Goal: Task Accomplishment & Management: Manage account settings

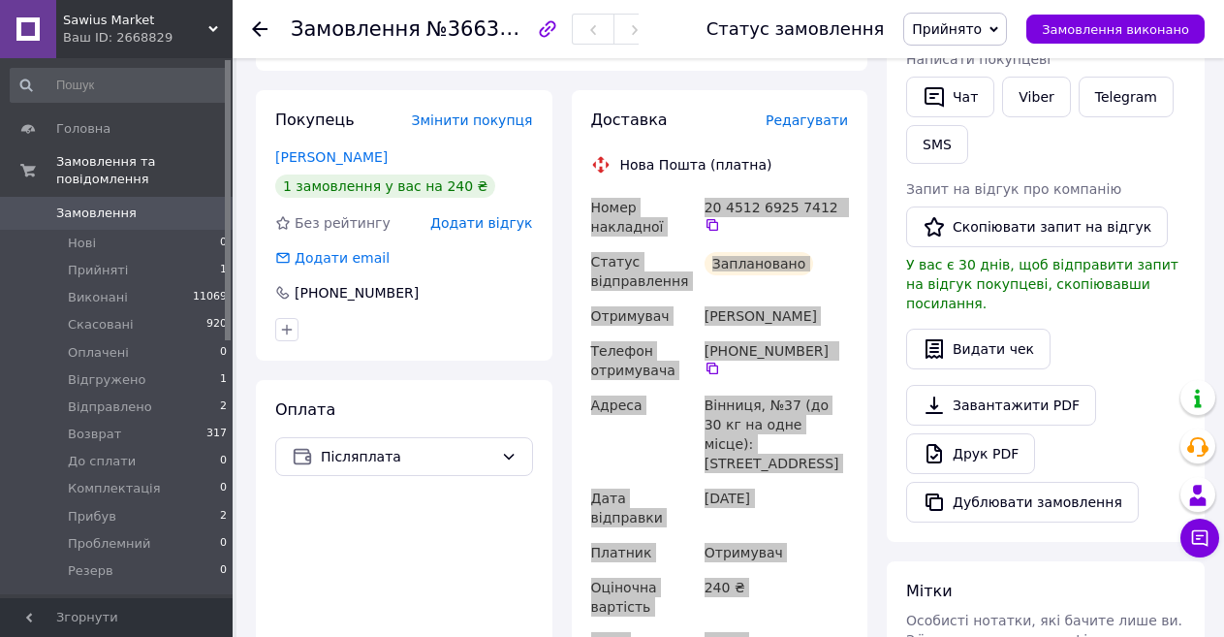
scroll to position [388, 0]
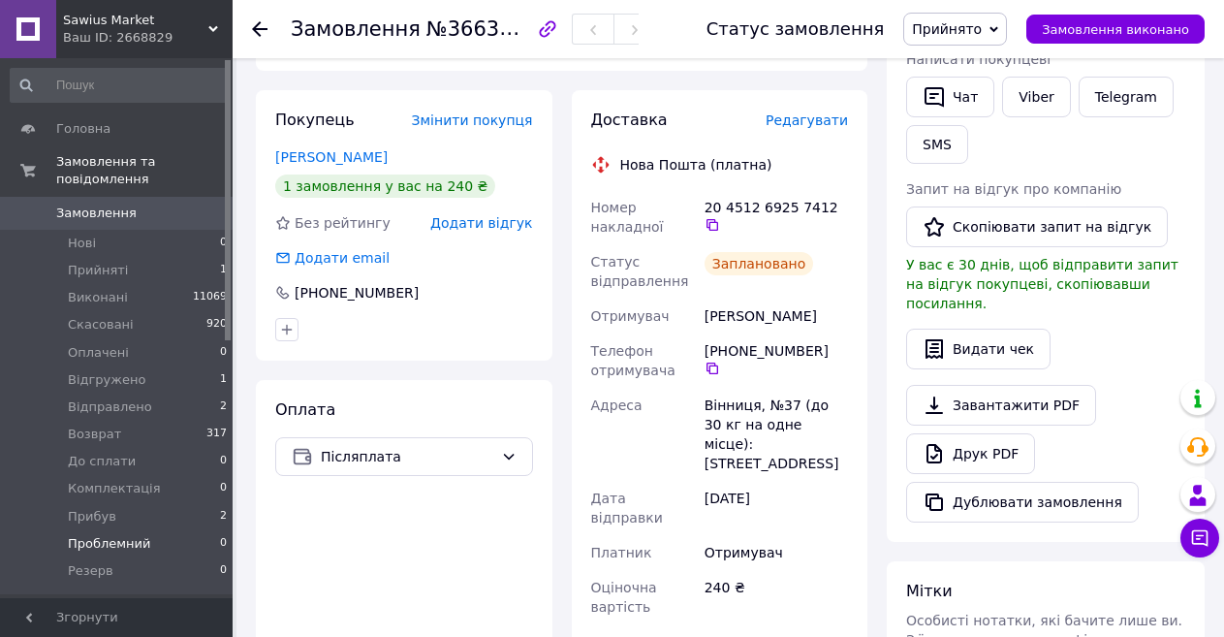
scroll to position [97, 0]
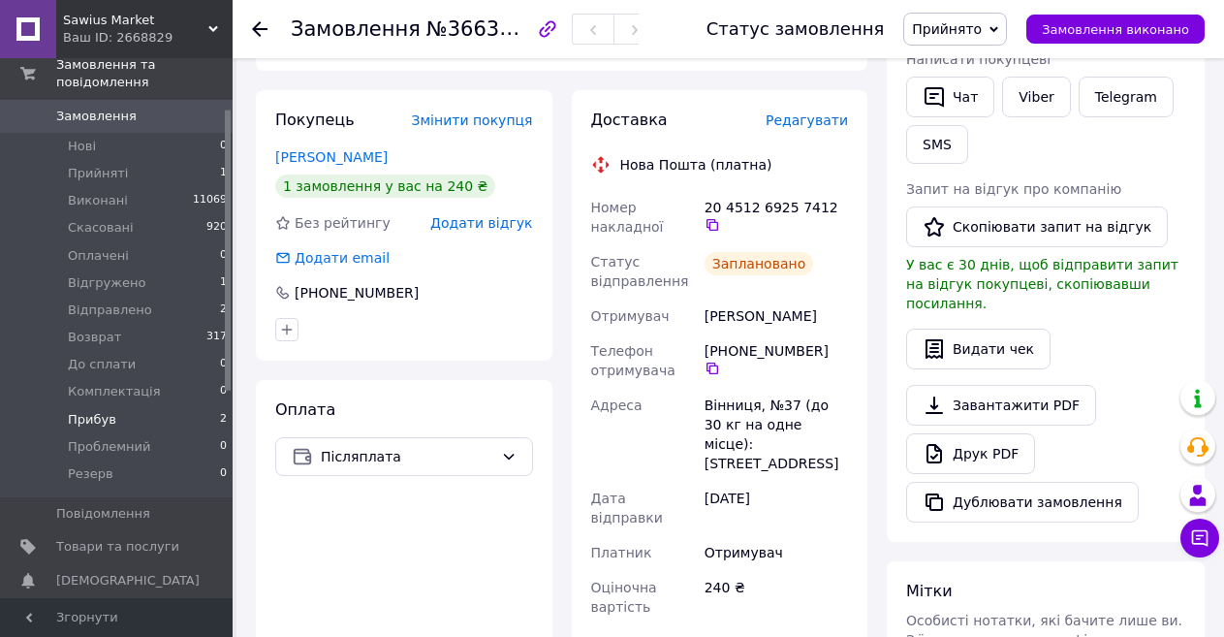
click at [94, 411] on span "Прибув" at bounding box center [92, 419] width 48 height 17
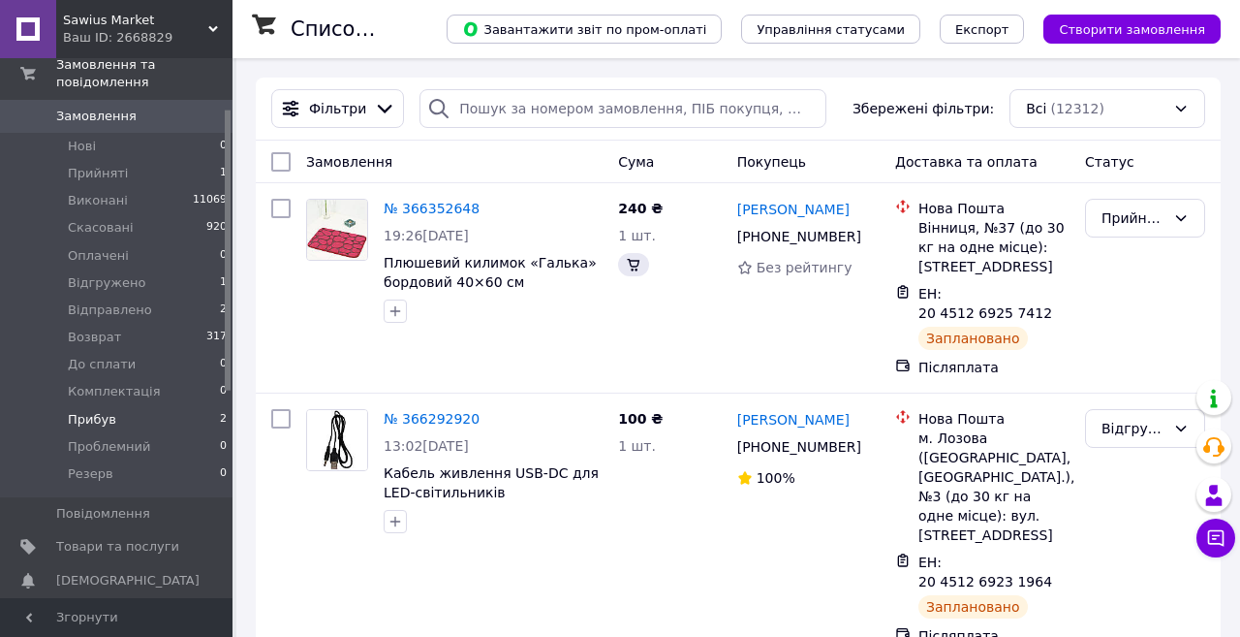
click at [102, 411] on span "Прибув" at bounding box center [92, 419] width 48 height 17
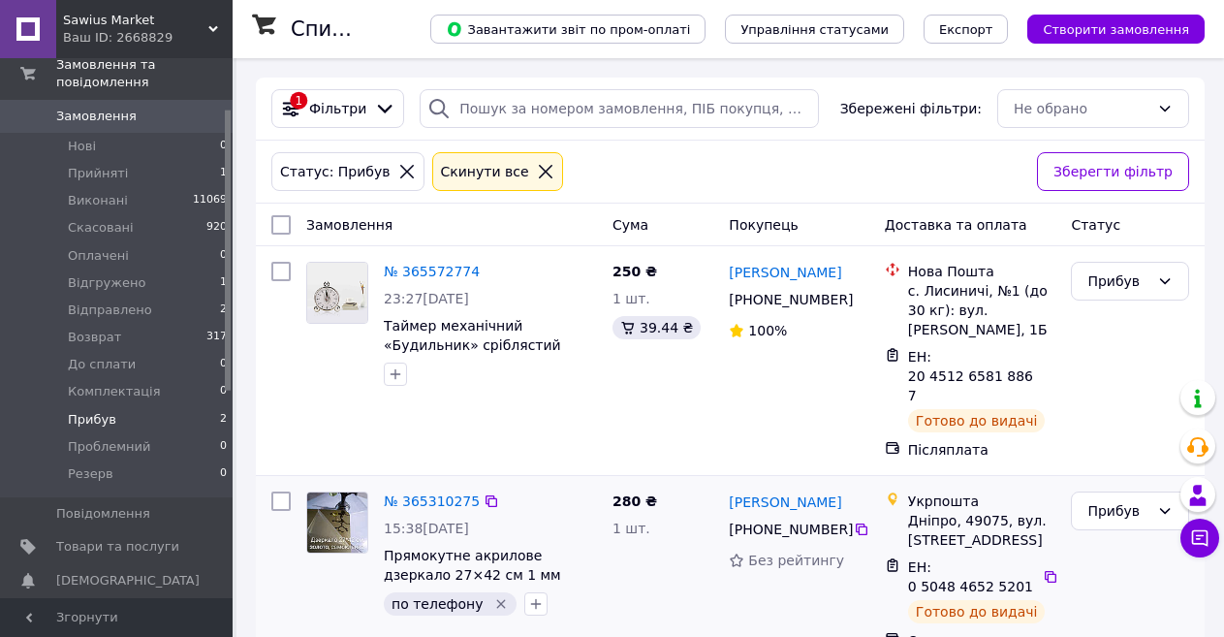
scroll to position [30, 0]
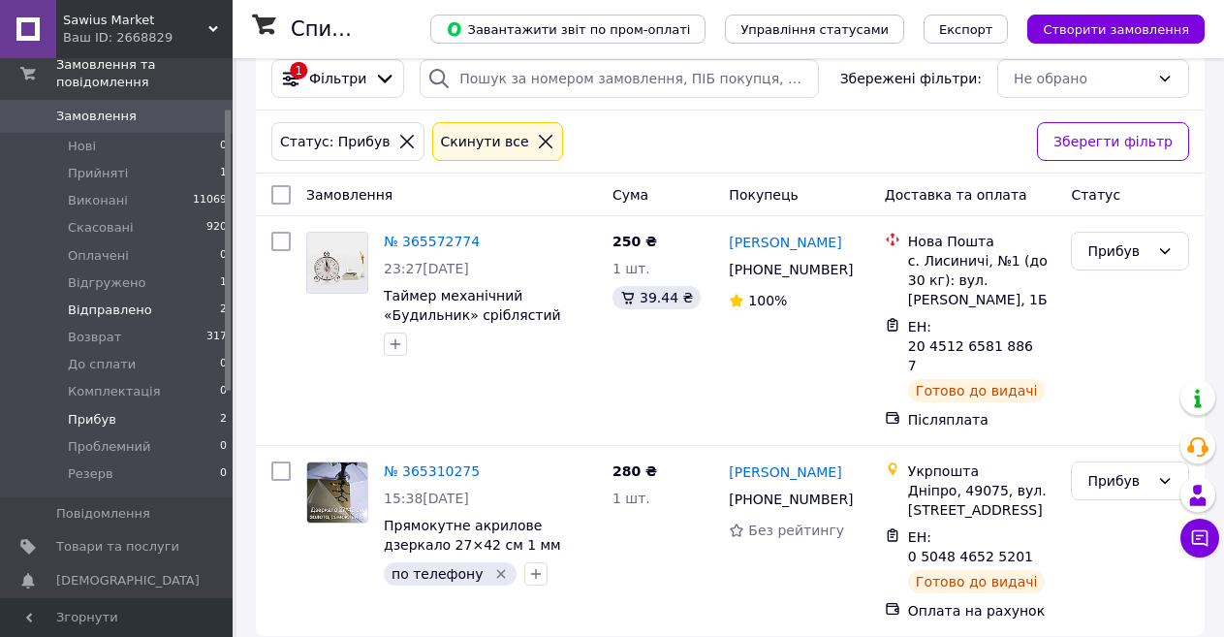
click at [105, 301] on span "Відправлено" at bounding box center [110, 309] width 84 height 17
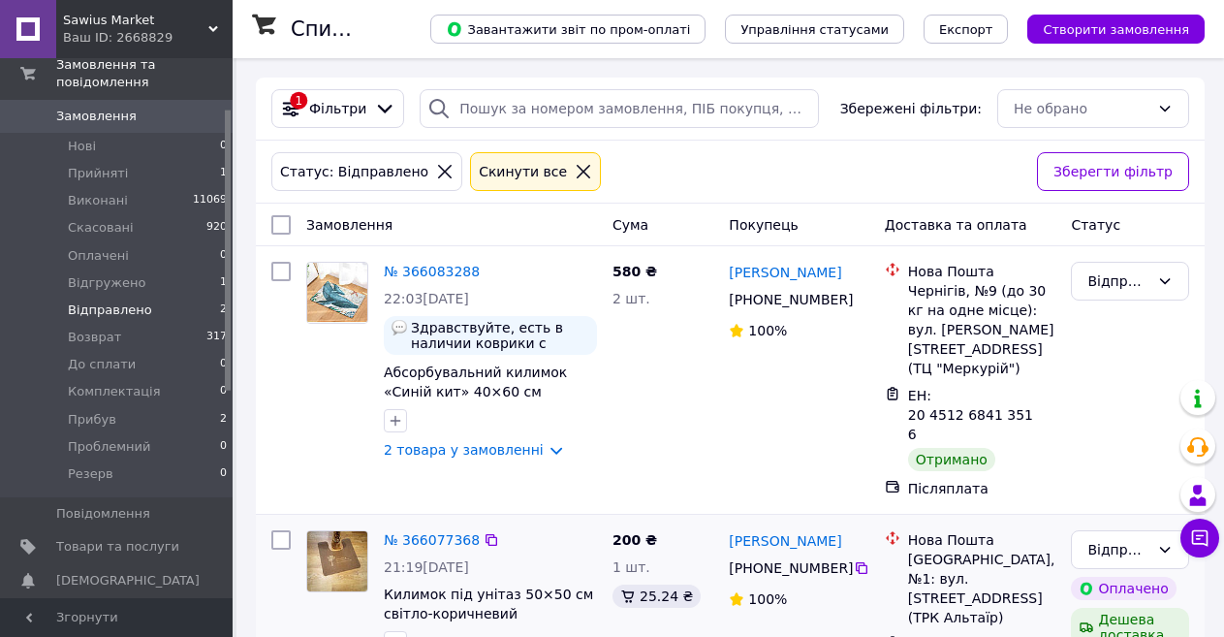
scroll to position [69, 0]
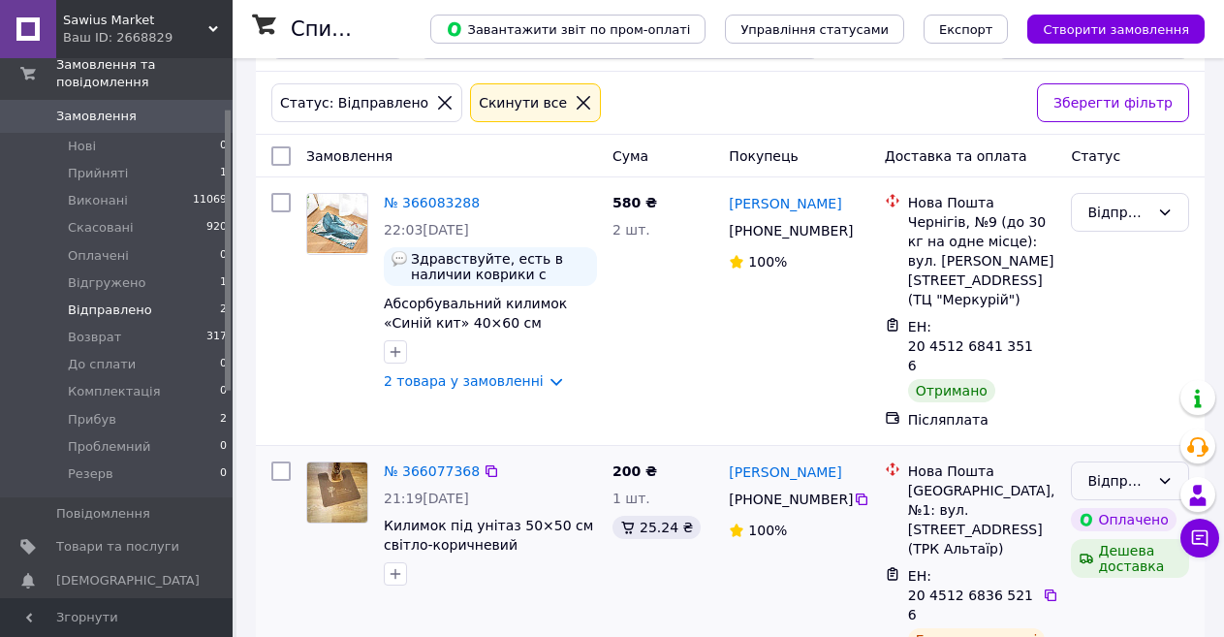
click at [1168, 473] on icon at bounding box center [1165, 481] width 16 height 16
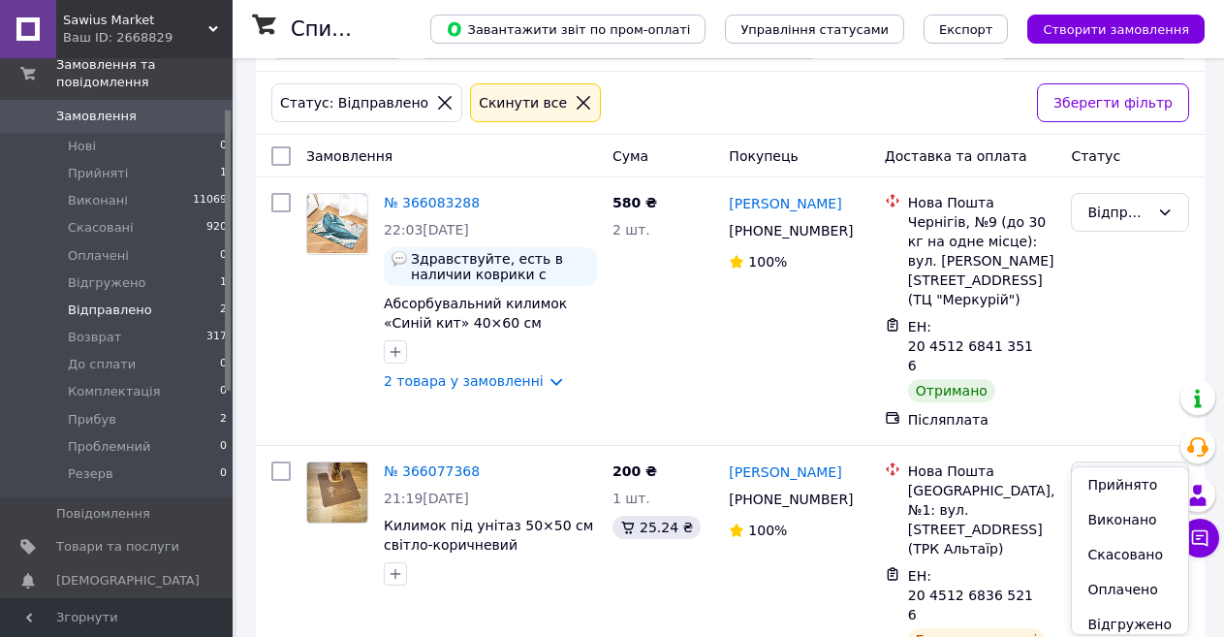
scroll to position [194, 0]
click at [1124, 588] on li "Прибув" at bounding box center [1130, 589] width 116 height 35
click at [1124, 588] on div "Відправлено Оплачено Дешева доставка" at bounding box center [1130, 569] width 134 height 233
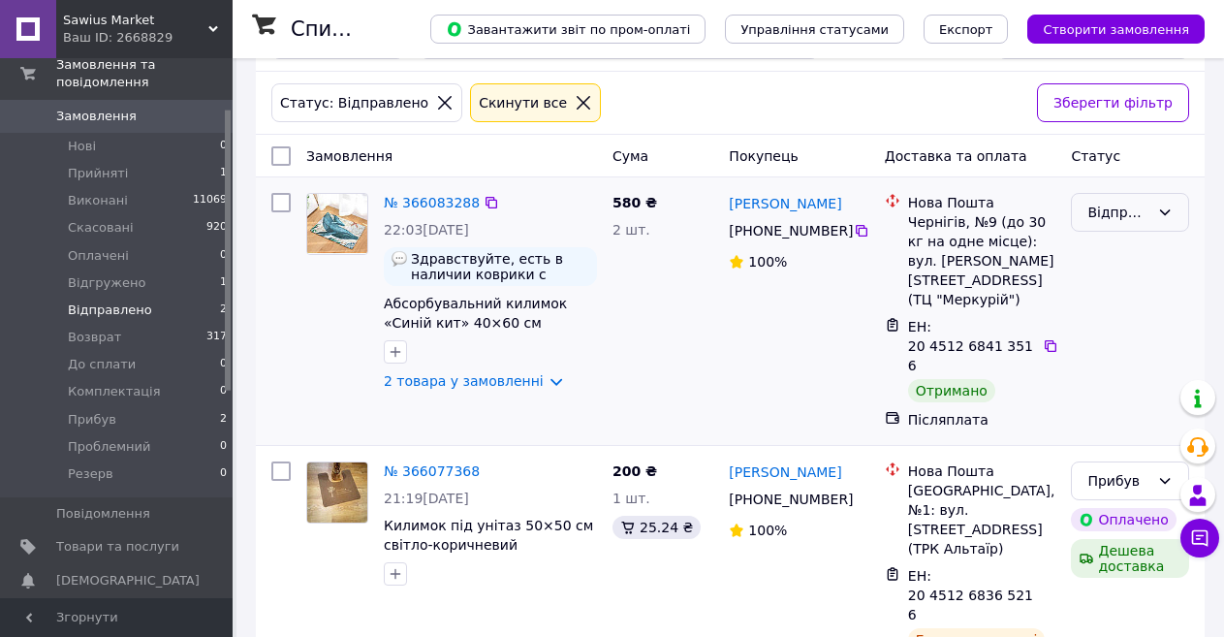
click at [1165, 210] on icon at bounding box center [1165, 212] width 16 height 16
click at [1124, 289] on li "Виконано" at bounding box center [1130, 289] width 116 height 35
click at [110, 274] on span "Відгружено" at bounding box center [107, 282] width 78 height 17
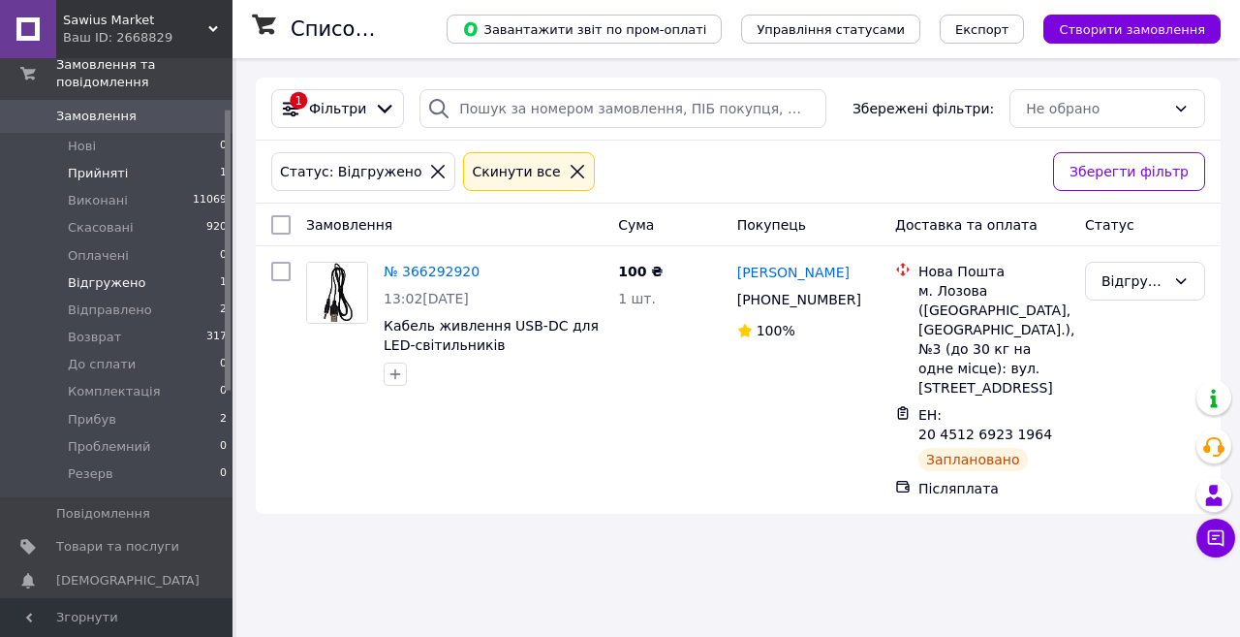
click at [101, 165] on span "Прийняті" at bounding box center [98, 173] width 60 height 17
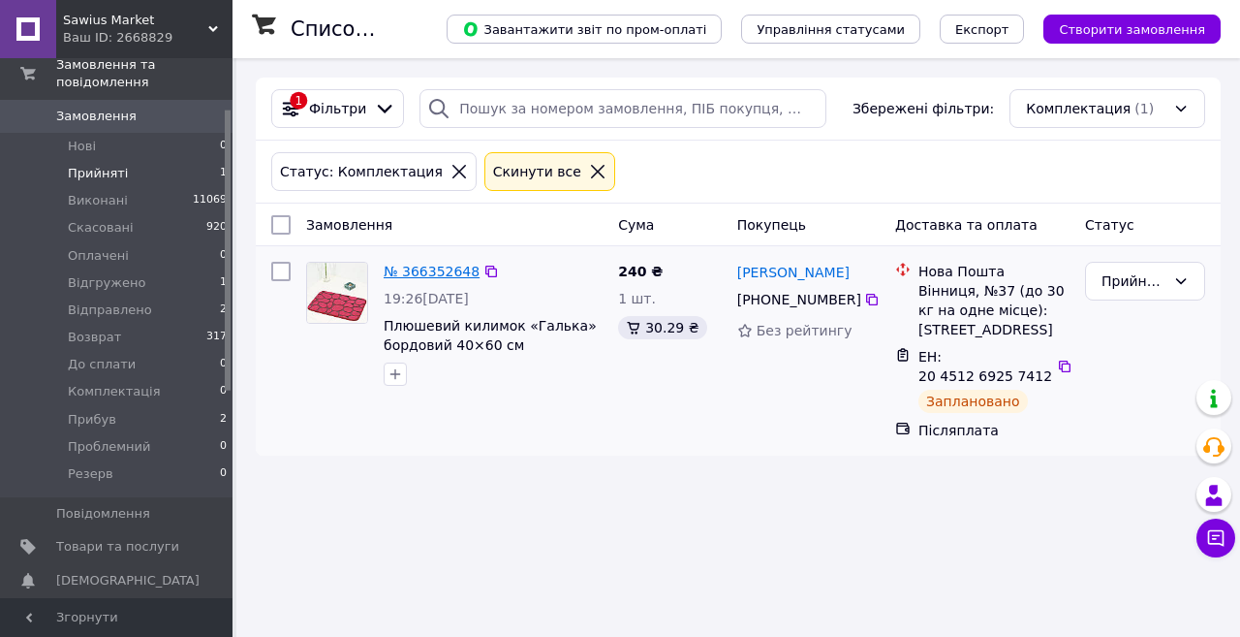
click at [438, 271] on link "№ 366352648" at bounding box center [432, 272] width 96 height 16
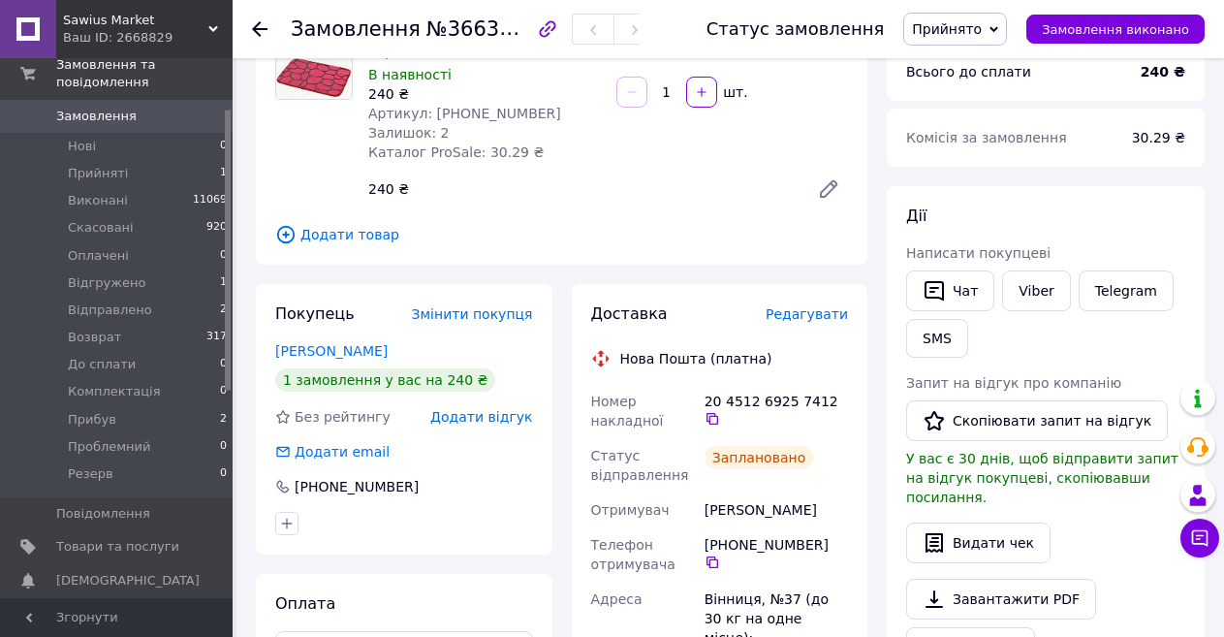
scroll to position [291, 0]
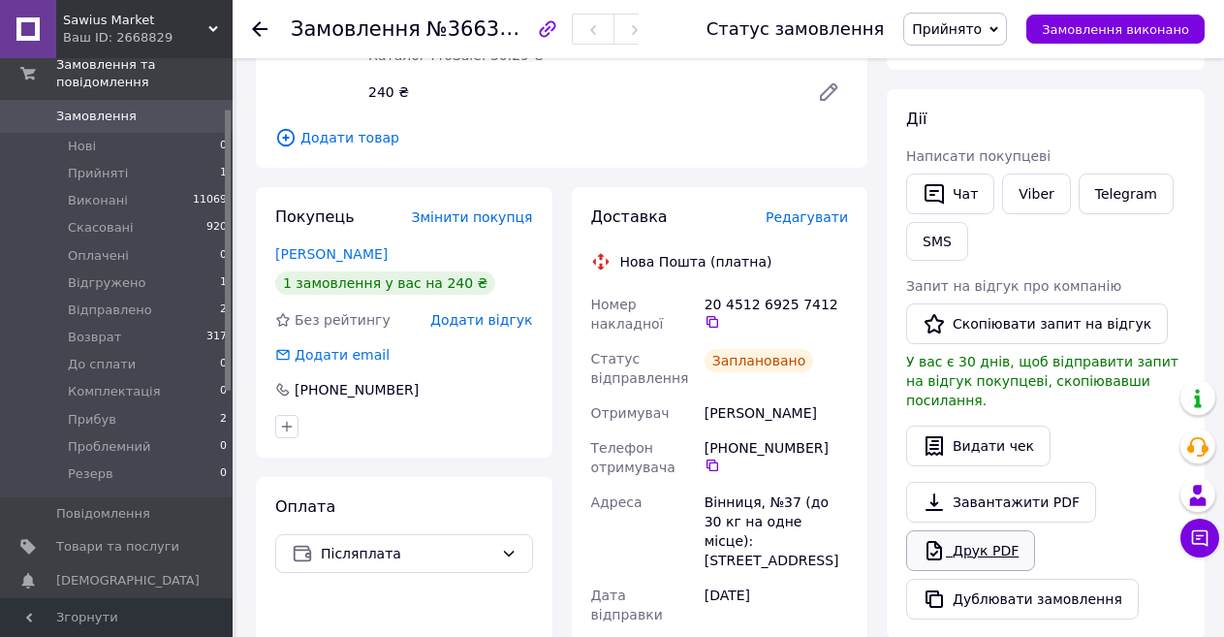
click at [966, 532] on link "Друк PDF" at bounding box center [970, 550] width 129 height 41
click at [92, 108] on span "Замовлення" at bounding box center [96, 116] width 80 height 17
